Goal: Task Accomplishment & Management: Use online tool/utility

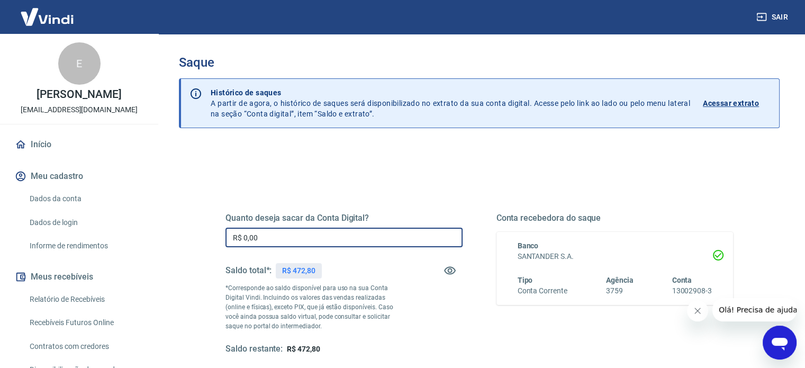
drag, startPoint x: 277, startPoint y: 234, endPoint x: 214, endPoint y: 230, distance: 63.1
click at [217, 232] on div "Quanto deseja sacar da Conta Digital? R$ 0,00 ​ Saldo total*: R$ 472,80 *Corres…" at bounding box center [479, 289] width 533 height 246
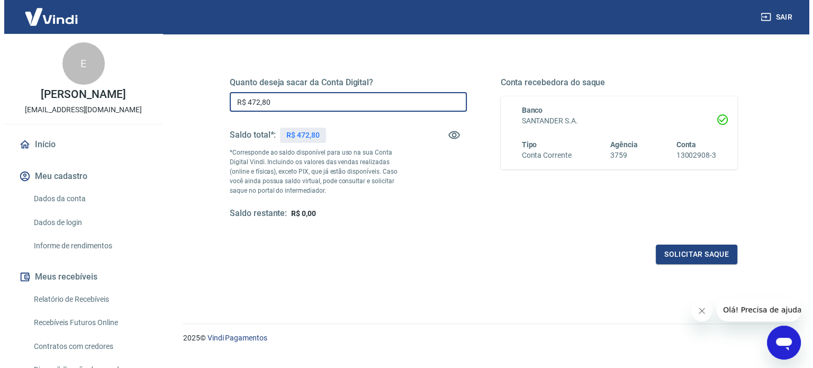
scroll to position [155, 0]
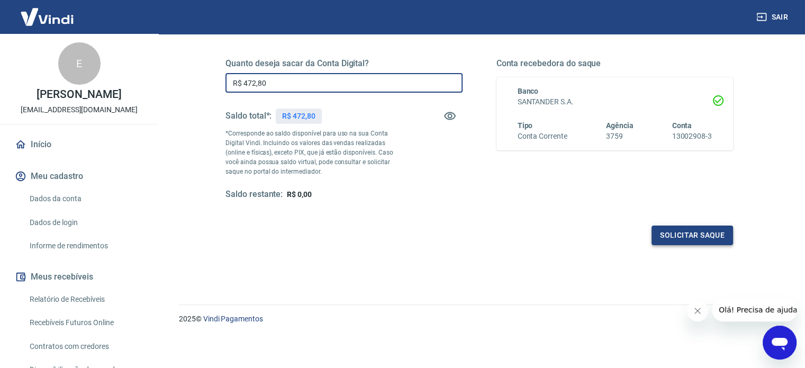
type input "R$ 472,80"
click at [708, 232] on button "Solicitar saque" at bounding box center [693, 236] width 82 height 20
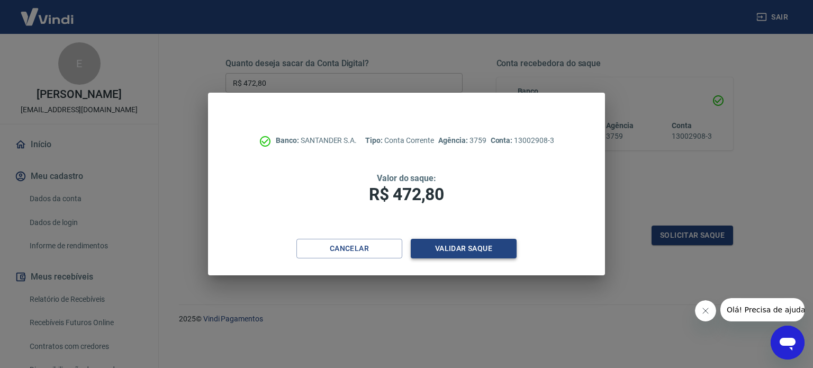
click at [478, 245] on button "Validar saque" at bounding box center [464, 249] width 106 height 20
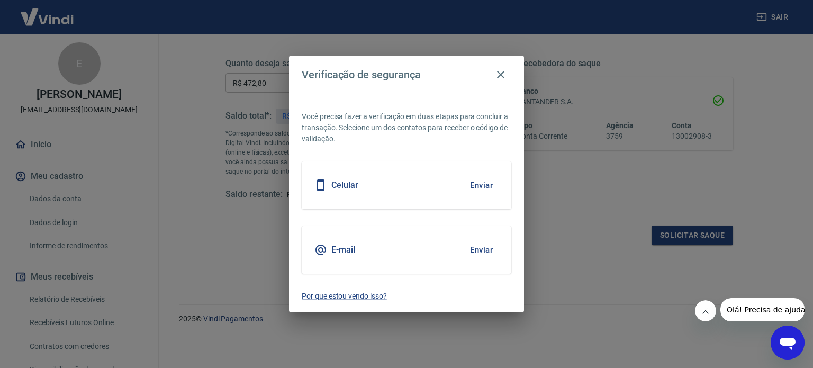
click at [478, 249] on button "Enviar" at bounding box center [481, 250] width 34 height 22
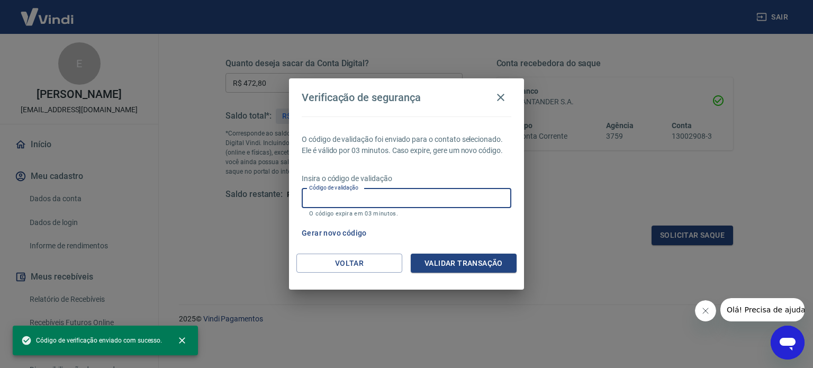
click at [381, 195] on input "Código de validação" at bounding box center [407, 198] width 210 height 20
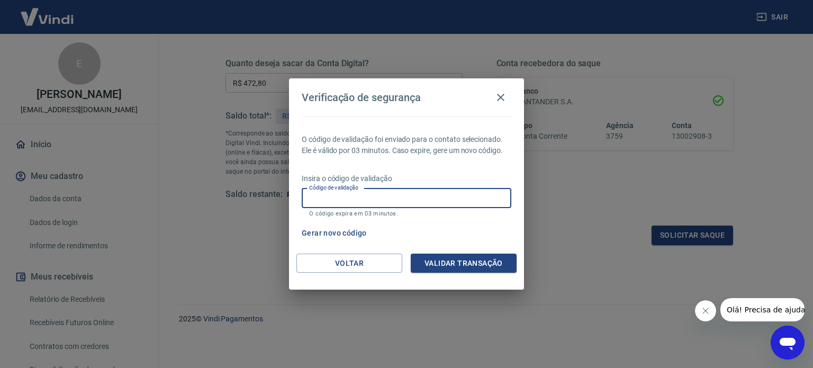
paste input "347395"
type input "347395"
click at [478, 268] on button "Validar transação" at bounding box center [464, 264] width 106 height 20
